Goal: Check status: Check status

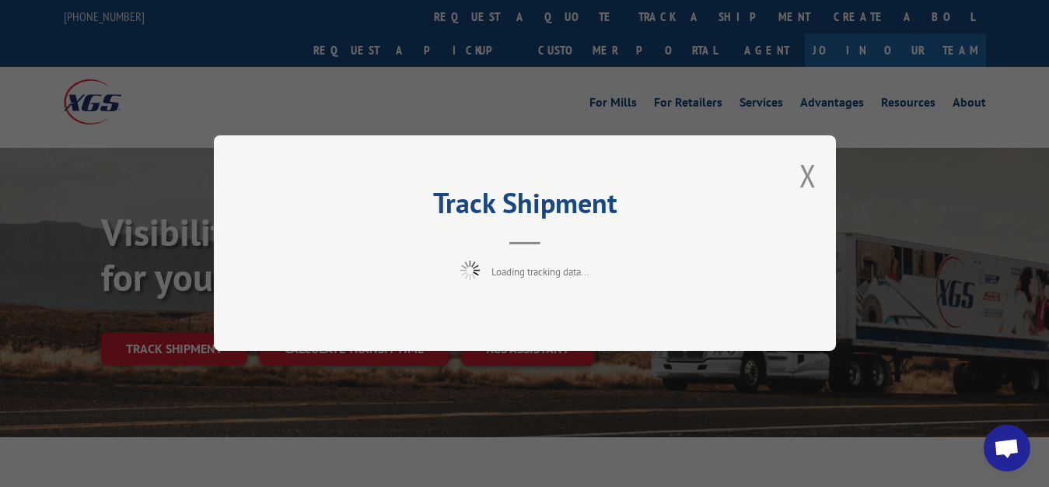
scroll to position [79, 0]
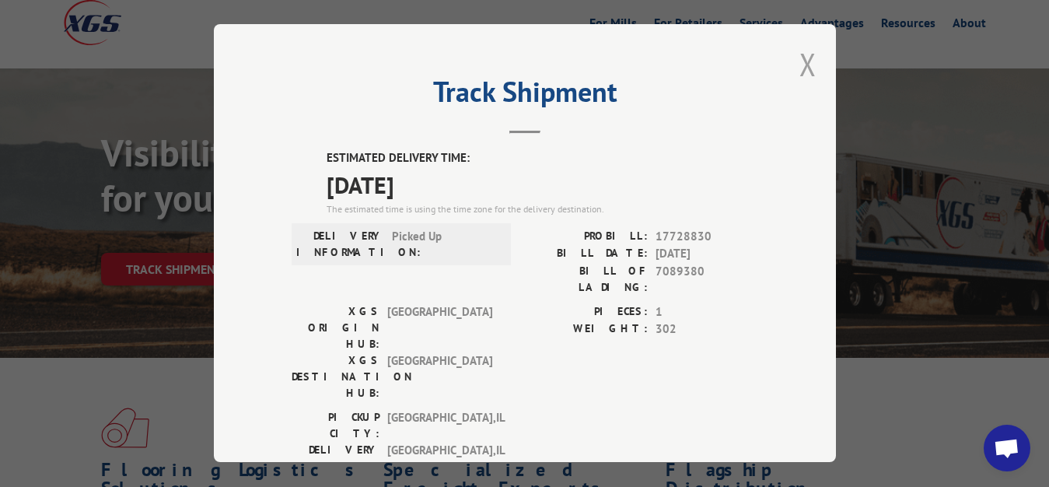
click at [800, 56] on button "Close modal" at bounding box center [808, 64] width 17 height 41
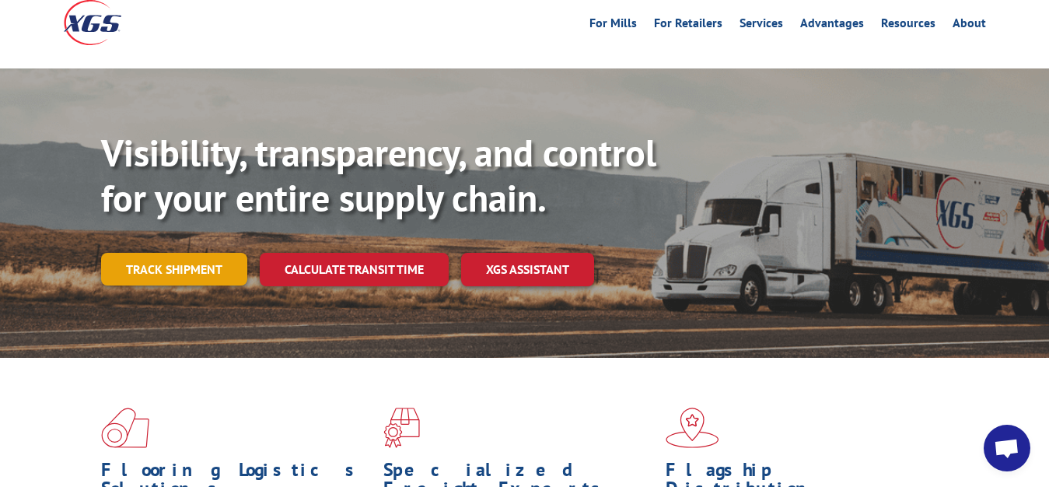
click at [205, 253] on link "Track shipment" at bounding box center [174, 269] width 146 height 33
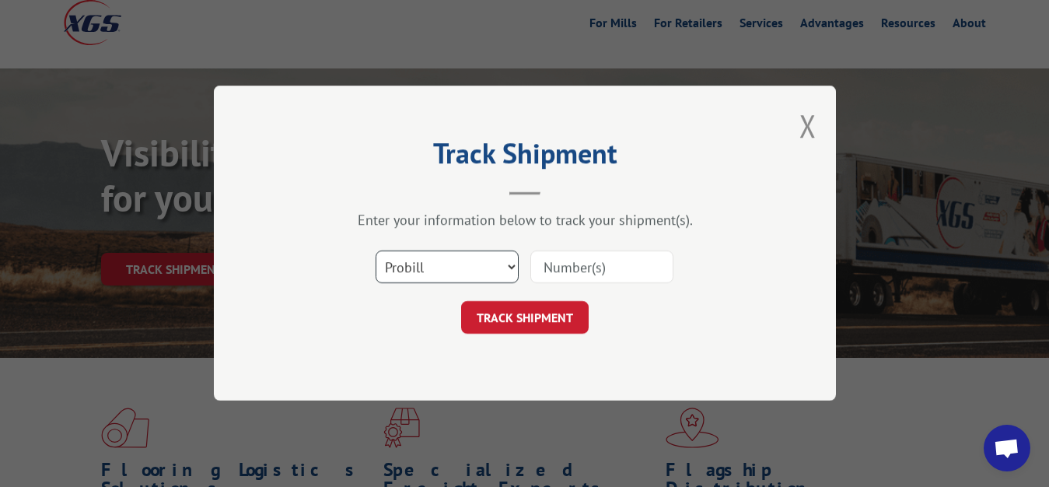
click at [376, 251] on select "Select category... Probill BOL PO" at bounding box center [447, 267] width 143 height 33
select select "bol"
click option "BOL" at bounding box center [0, 0] width 0 height 0
click at [551, 258] on input at bounding box center [601, 267] width 143 height 33
type input "7089381"
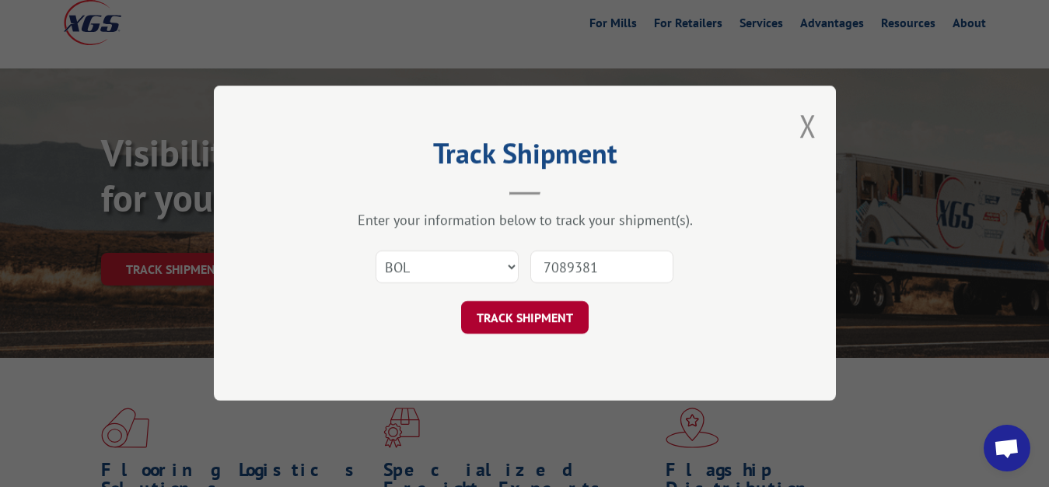
click at [503, 321] on button "TRACK SHIPMENT" at bounding box center [525, 318] width 128 height 33
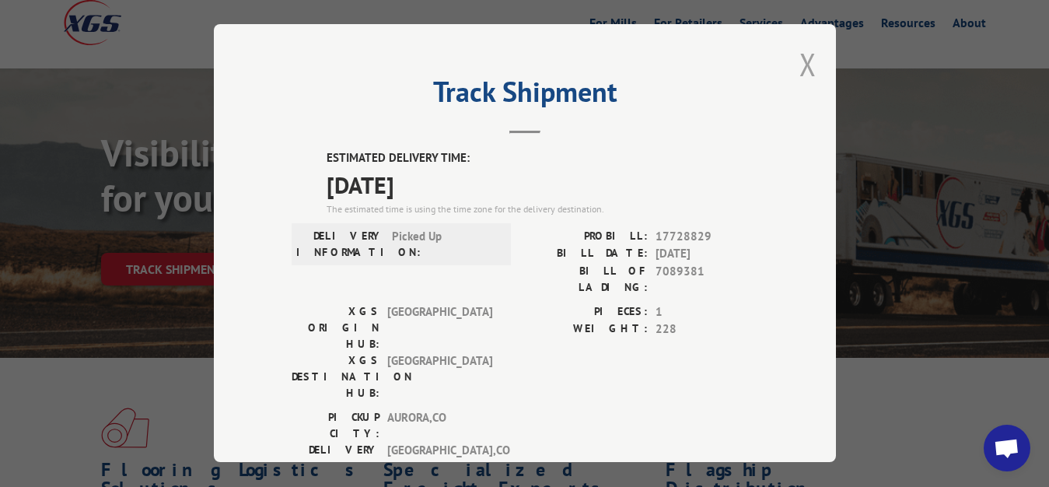
click at [800, 58] on button "Close modal" at bounding box center [808, 64] width 17 height 41
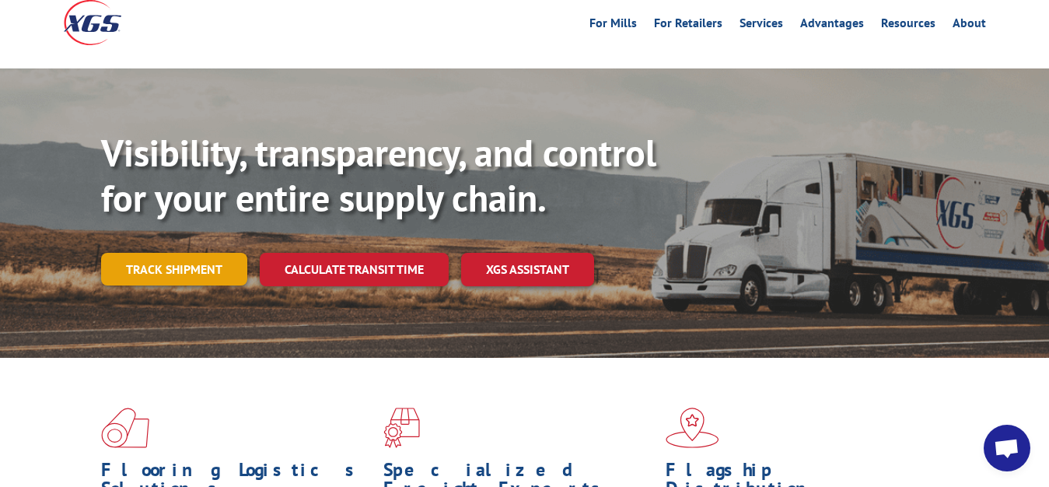
click at [198, 253] on link "Track shipment" at bounding box center [174, 269] width 146 height 33
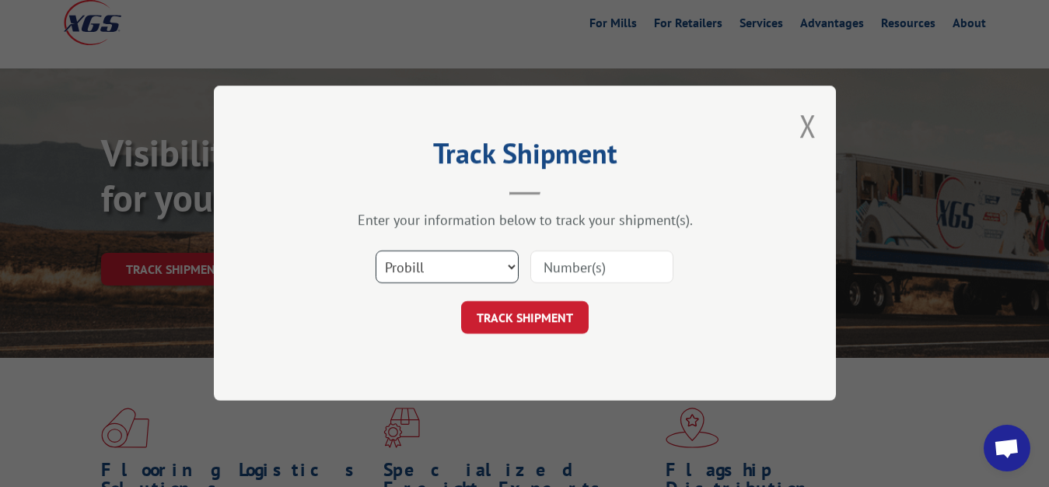
click at [376, 251] on select "Select category... Probill BOL PO" at bounding box center [447, 267] width 143 height 33
select select "bol"
click option "BOL" at bounding box center [0, 0] width 0 height 0
click at [581, 263] on input at bounding box center [601, 267] width 143 height 33
